Goal: Task Accomplishment & Management: Use online tool/utility

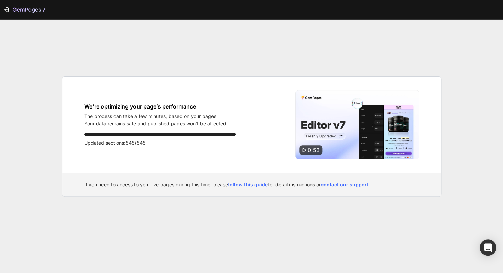
click at [217, 255] on div "7 We’re optimizing your page’s performance The process can take a few minutes, …" at bounding box center [251, 136] width 503 height 273
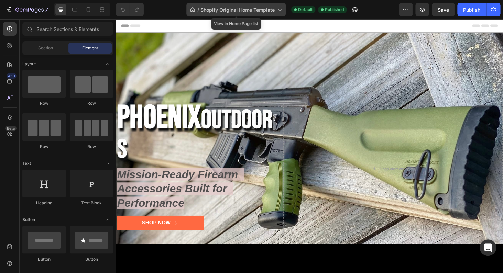
click at [239, 11] on span "Shopify Original Home Template" at bounding box center [237, 9] width 74 height 7
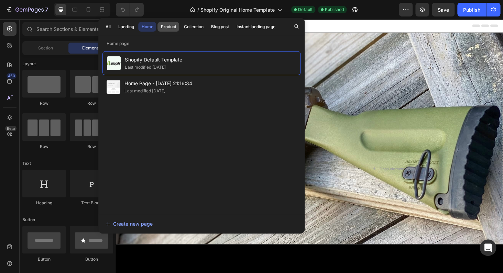
click at [170, 24] on div "Product" at bounding box center [168, 27] width 15 height 6
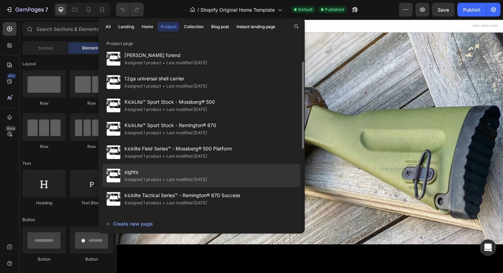
scroll to position [55, 0]
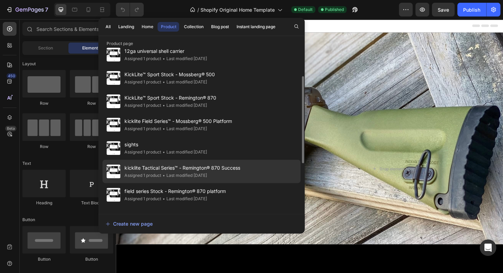
click at [237, 178] on div "Assigned 1 product • Last modified 4 days ago" at bounding box center [182, 175] width 116 height 7
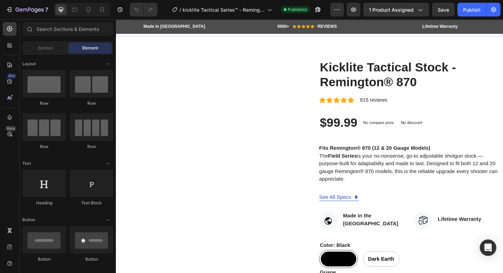
scroll to position [286, 0]
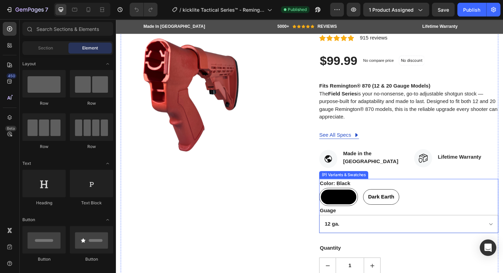
click at [401, 200] on div "Dark Earth" at bounding box center [398, 208] width 39 height 17
click at [378, 199] on input "Dark Earth Dark Earth Dark Earth" at bounding box center [377, 199] width 0 height 0
radio input "true"
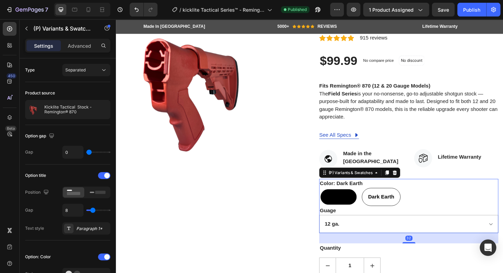
click at [353, 207] on div at bounding box center [353, 208] width 39 height 17
click at [332, 199] on input "Black Black" at bounding box center [332, 199] width 0 height 0
radio input "true"
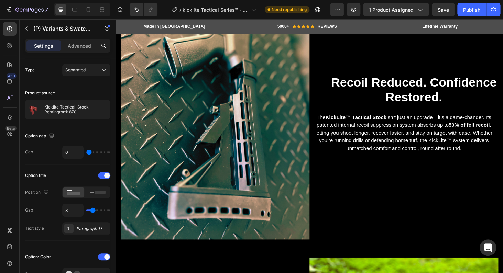
scroll to position [1040, 0]
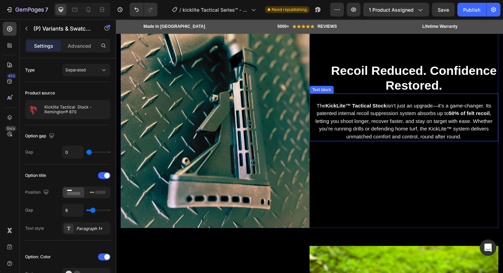
click at [325, 108] on p "The KickLite™ Tactical Stock isn’t just an upgrade—it’s a game-changer. Its pat…" at bounding box center [423, 127] width 200 height 41
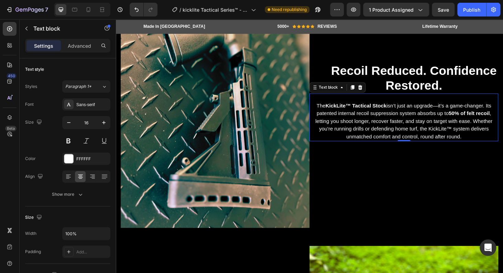
click at [326, 110] on p "The KickLite™ Tactical Stock isn’t just an upgrade—it’s a game-changer. Its pat…" at bounding box center [423, 127] width 200 height 41
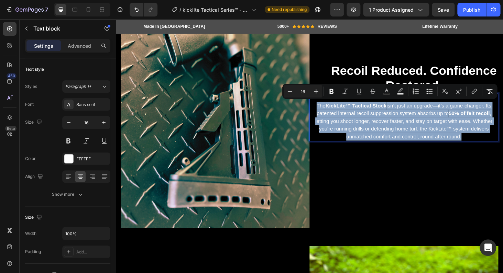
drag, startPoint x: 325, startPoint y: 110, endPoint x: 494, endPoint y: 162, distance: 176.6
click at [494, 149] on div "The KickLite™ Tactical Stock isn’t just an upgrade—it’s a game-changer. Its pat…" at bounding box center [422, 123] width 201 height 51
copy p "The KickLite™ Tactical Stock isn’t just an upgrade—it’s a game-changer. Its pat…"
